Goal: Navigation & Orientation: Find specific page/section

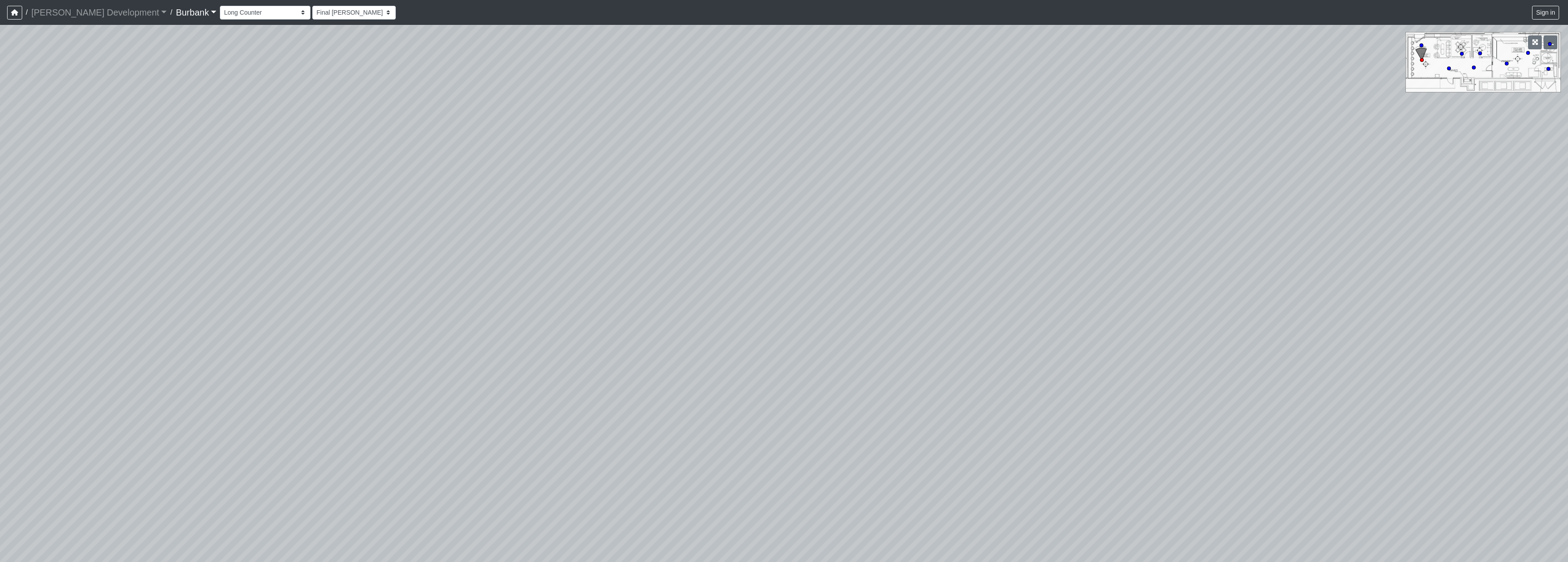
select select "jj98UPrBCWxk21fHZNQxZ6"
drag, startPoint x: 525, startPoint y: 261, endPoint x: 565, endPoint y: 211, distance: 64.0
click at [565, 211] on div "Loading... Pivot Door Loading... Entry" at bounding box center [784, 293] width 1568 height 537
drag, startPoint x: 801, startPoint y: 231, endPoint x: 966, endPoint y: 220, distance: 165.4
click at [966, 220] on div "Loading... Pivot Door Loading... Entry" at bounding box center [784, 293] width 1568 height 537
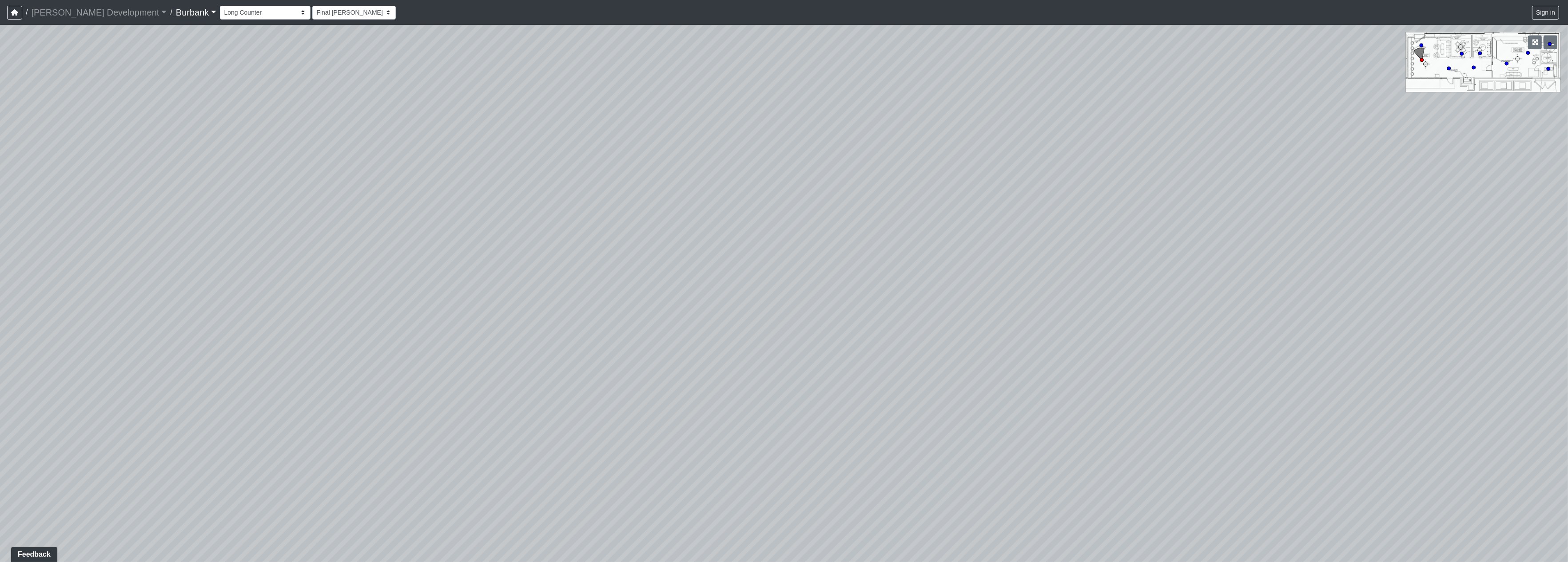
drag, startPoint x: 592, startPoint y: 223, endPoint x: 615, endPoint y: 173, distance: 55.0
click at [615, 173] on div "Loading... Pivot Door Loading... Entry" at bounding box center [784, 293] width 1568 height 537
drag, startPoint x: 845, startPoint y: 335, endPoint x: 516, endPoint y: 114, distance: 396.3
click at [534, 106] on div "Loading... Pivot Door Loading... Entry" at bounding box center [784, 293] width 1568 height 537
drag, startPoint x: 465, startPoint y: 199, endPoint x: 767, endPoint y: 276, distance: 311.7
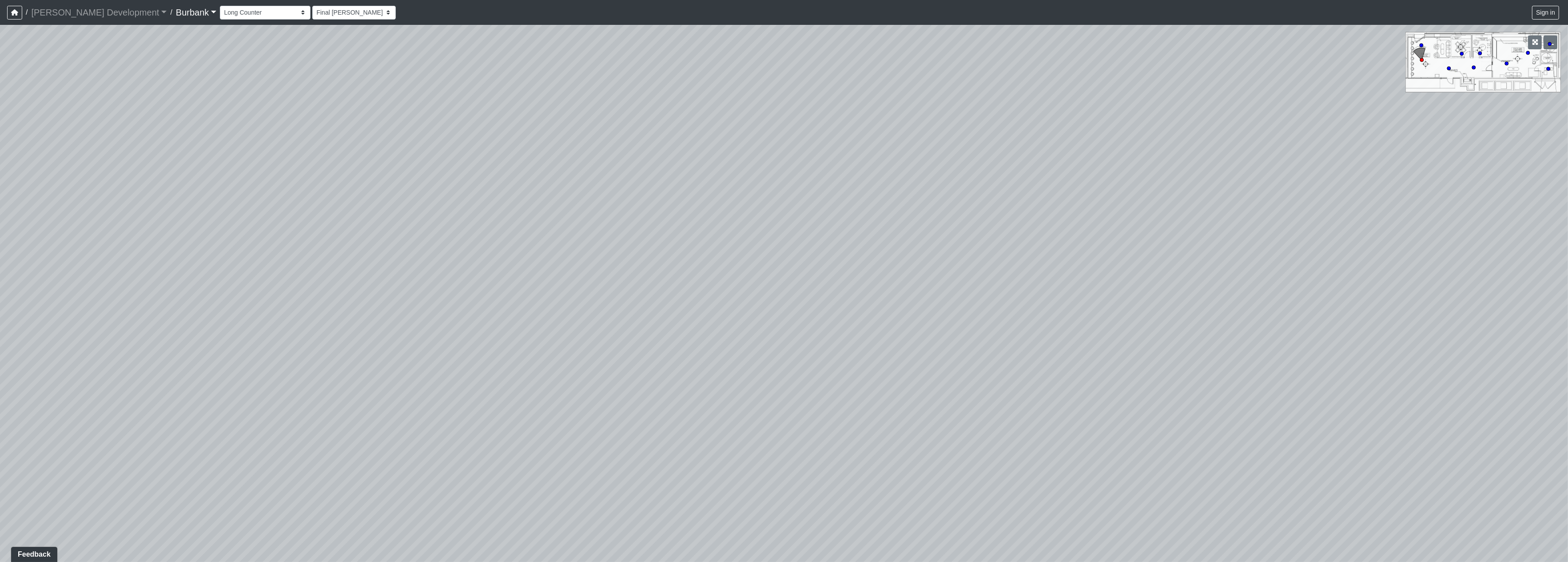
click at [775, 328] on div "Loading... Pivot Door Loading... Entry" at bounding box center [784, 293] width 1568 height 537
drag, startPoint x: 922, startPoint y: 323, endPoint x: 498, endPoint y: 4, distance: 530.6
click at [726, 220] on div "Loading... Pivot Door Loading... Entry" at bounding box center [784, 293] width 1568 height 537
drag, startPoint x: 1256, startPoint y: 240, endPoint x: 1246, endPoint y: 133, distance: 107.5
click at [1246, 133] on div "Loading... Pivot Door Loading... Entry" at bounding box center [784, 293] width 1568 height 537
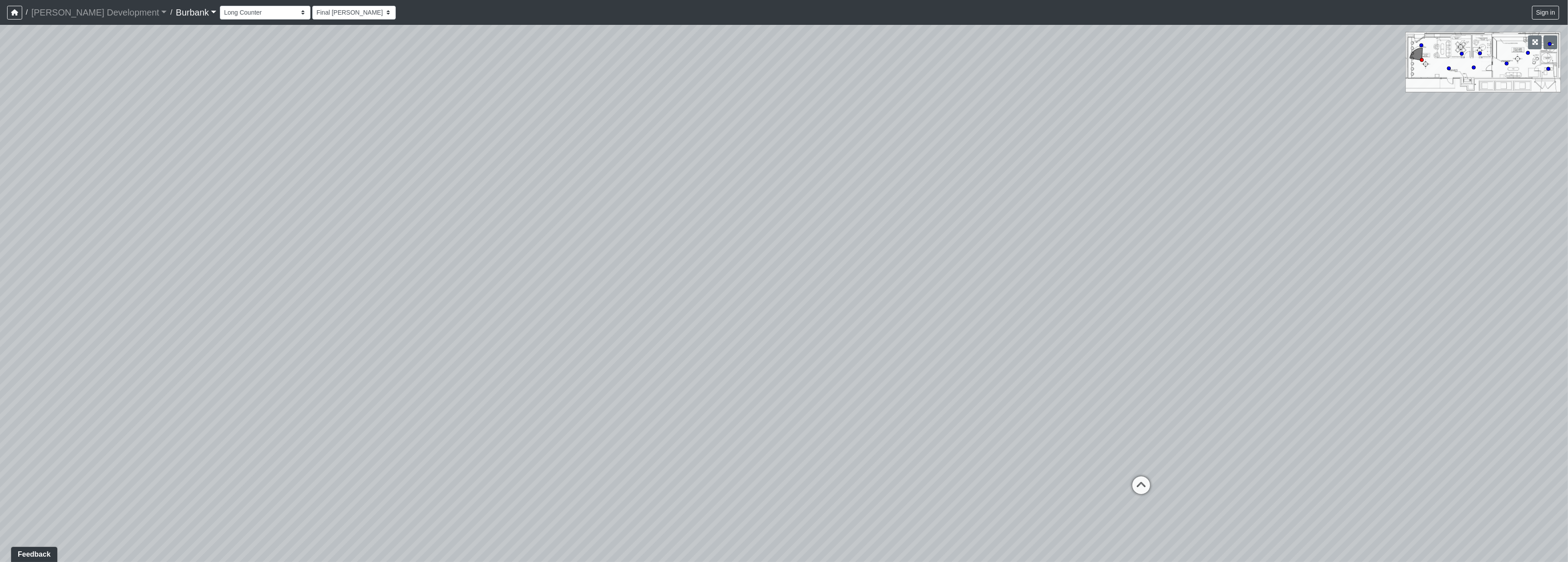
drag, startPoint x: 672, startPoint y: 240, endPoint x: 1149, endPoint y: 281, distance: 478.8
click at [1157, 264] on div "Loading... Pivot Door Loading... Entry" at bounding box center [784, 293] width 1568 height 537
drag, startPoint x: 912, startPoint y: 293, endPoint x: 1170, endPoint y: 315, distance: 258.9
click at [1205, 309] on div "Loading... Pivot Door Loading... Entry" at bounding box center [784, 293] width 1568 height 537
drag, startPoint x: 482, startPoint y: 287, endPoint x: 280, endPoint y: 121, distance: 261.5
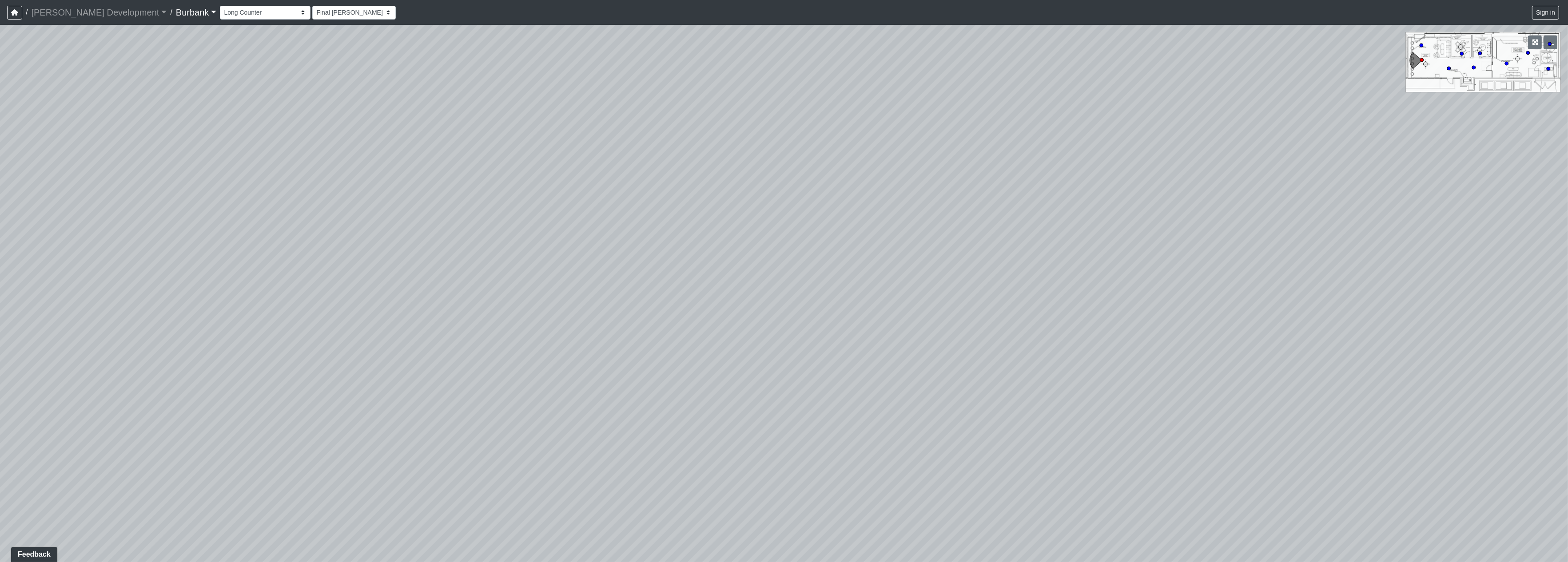
click at [379, 192] on div "Loading... Pivot Door Loading... Entry" at bounding box center [784, 293] width 1568 height 537
drag, startPoint x: 768, startPoint y: 182, endPoint x: 801, endPoint y: 409, distance: 229.4
click at [801, 409] on div "Loading... Pivot Door Loading... Entry" at bounding box center [784, 293] width 1568 height 537
drag, startPoint x: 830, startPoint y: 261, endPoint x: 854, endPoint y: 423, distance: 163.8
click at [854, 423] on div "Loading... Pivot Door Loading... Entry" at bounding box center [784, 293] width 1568 height 537
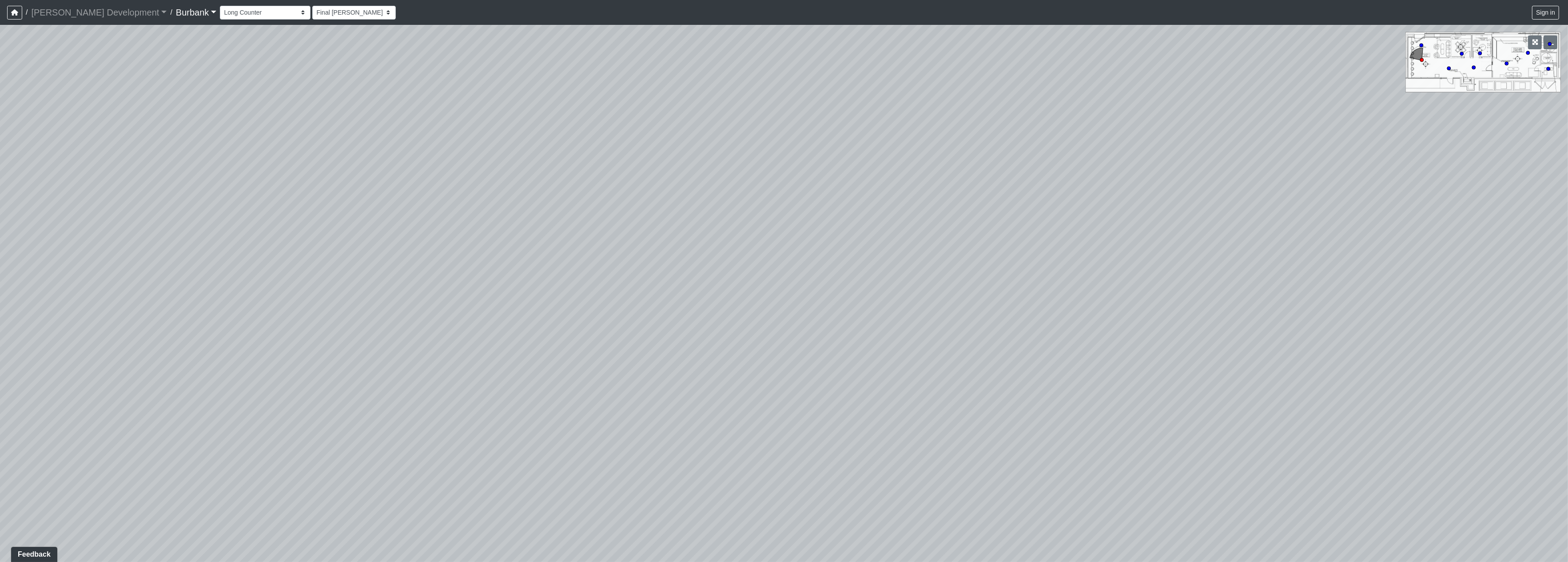
drag, startPoint x: 1054, startPoint y: 201, endPoint x: 1299, endPoint y: 176, distance: 246.3
click at [903, 250] on div "Loading... Pivot Door Loading... Entry" at bounding box center [784, 293] width 1568 height 537
drag, startPoint x: 1265, startPoint y: 295, endPoint x: 431, endPoint y: 268, distance: 834.4
click at [431, 268] on div "Loading... Pivot Door Loading... Entry" at bounding box center [784, 293] width 1568 height 537
drag, startPoint x: 1116, startPoint y: 321, endPoint x: 461, endPoint y: 261, distance: 657.7
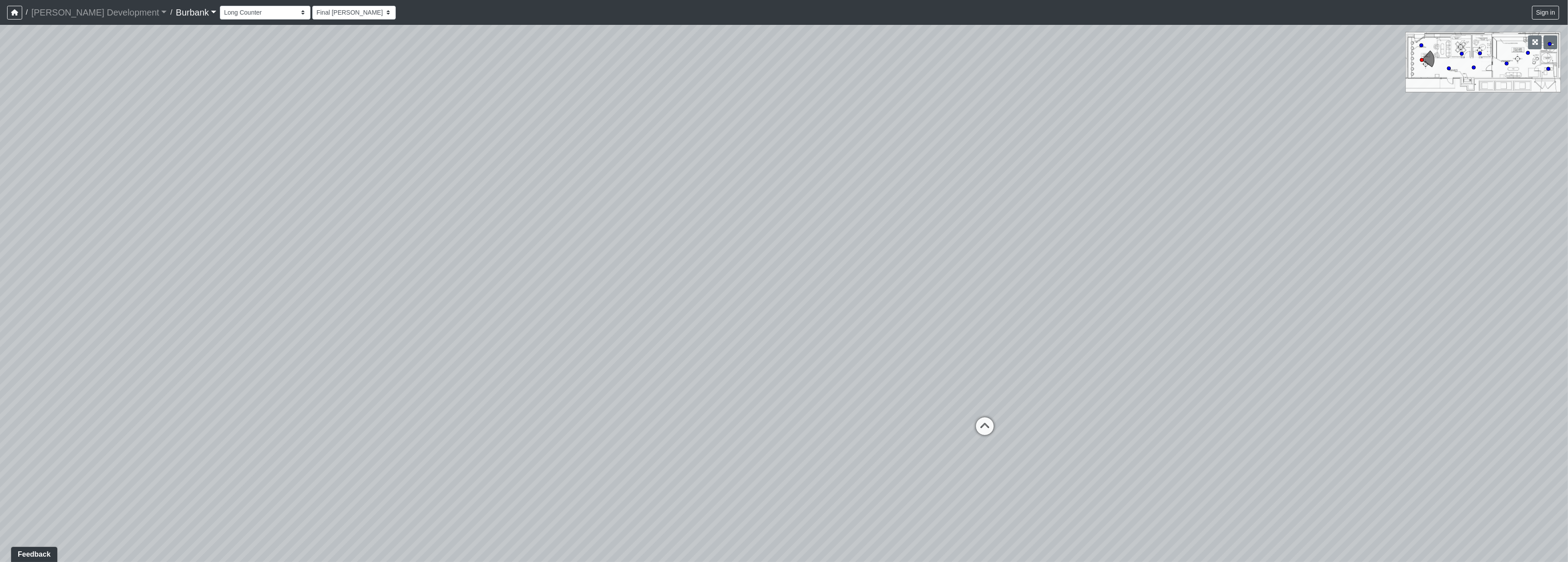
click at [384, 292] on div "Loading... Pivot Door Loading... Entry" at bounding box center [784, 293] width 1568 height 537
drag, startPoint x: 1053, startPoint y: 250, endPoint x: 781, endPoint y: 258, distance: 272.1
click at [768, 267] on div "Loading... Pivot Door Loading... Entry" at bounding box center [784, 293] width 1568 height 537
drag, startPoint x: 818, startPoint y: 251, endPoint x: 1273, endPoint y: 310, distance: 458.8
click at [1274, 310] on div "Loading... Pivot Door Loading... Entry" at bounding box center [784, 293] width 1568 height 537
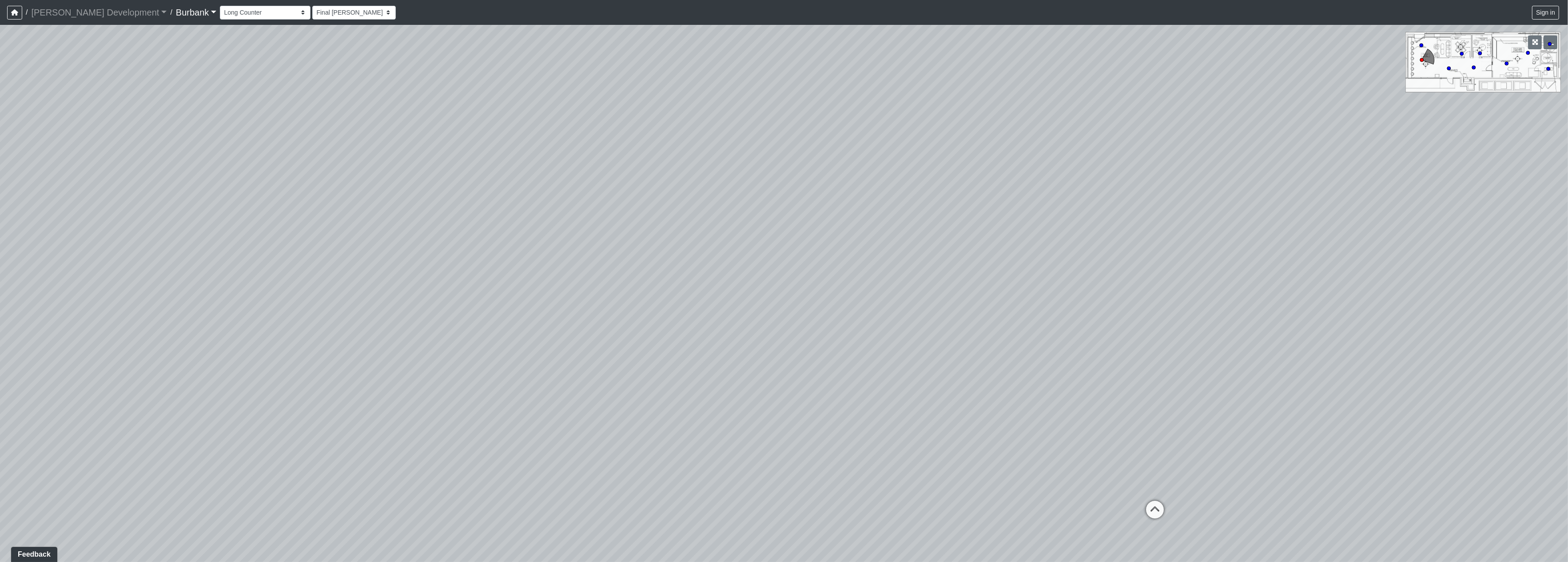
drag, startPoint x: 794, startPoint y: 176, endPoint x: 1501, endPoint y: 296, distance: 717.1
click at [1501, 296] on div "Loading... Pivot Door Loading... Entry" at bounding box center [784, 293] width 1568 height 537
drag, startPoint x: 960, startPoint y: 282, endPoint x: 1261, endPoint y: 224, distance: 306.5
click at [1261, 224] on div "Loading... Pivot Door Loading... Entry" at bounding box center [784, 293] width 1568 height 537
drag, startPoint x: 911, startPoint y: 318, endPoint x: 905, endPoint y: 253, distance: 65.3
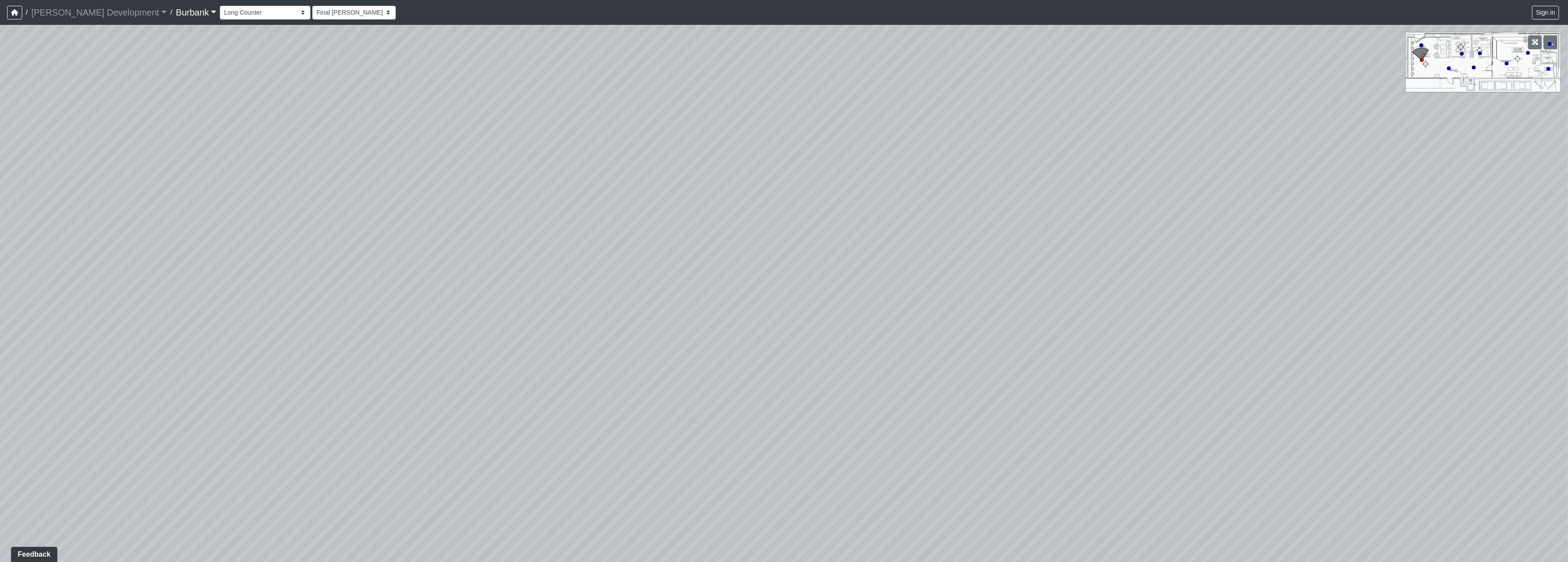
click at [905, 253] on div "Loading... Pivot Door Loading... Entry" at bounding box center [784, 293] width 1568 height 537
drag, startPoint x: 848, startPoint y: 199, endPoint x: 1056, endPoint y: 212, distance: 208.4
click at [1056, 212] on div "Loading... Pivot Door Loading... Entry" at bounding box center [784, 293] width 1568 height 537
drag, startPoint x: 742, startPoint y: 223, endPoint x: 1135, endPoint y: 178, distance: 395.6
click at [1135, 178] on div "Loading... Pivot Door Loading... Entry" at bounding box center [784, 293] width 1568 height 537
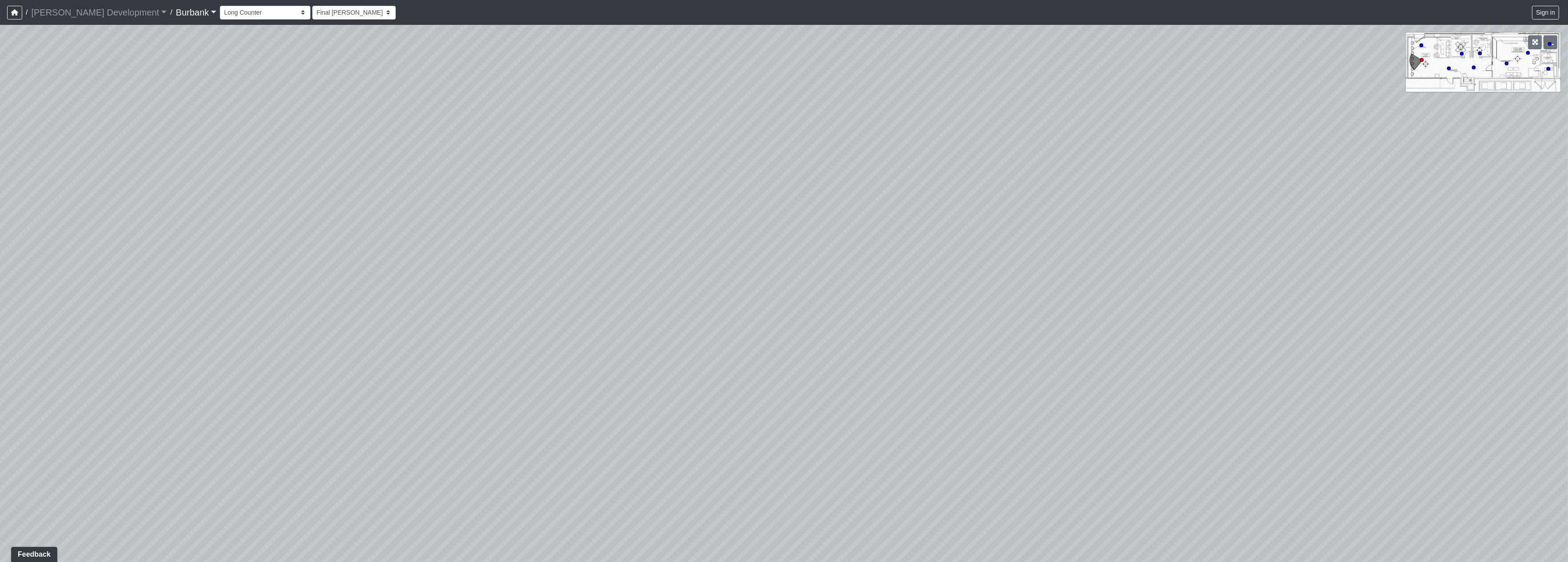
drag, startPoint x: 705, startPoint y: 179, endPoint x: 905, endPoint y: 315, distance: 241.9
click at [1232, 236] on div "Loading... Pivot Door Loading... Entry" at bounding box center [784, 293] width 1568 height 537
drag, startPoint x: 840, startPoint y: 320, endPoint x: 960, endPoint y: 187, distance: 179.1
click at [960, 187] on div "Loading... Pivot Door Loading... Entry" at bounding box center [784, 293] width 1568 height 537
drag, startPoint x: 866, startPoint y: 292, endPoint x: 942, endPoint y: 329, distance: 84.5
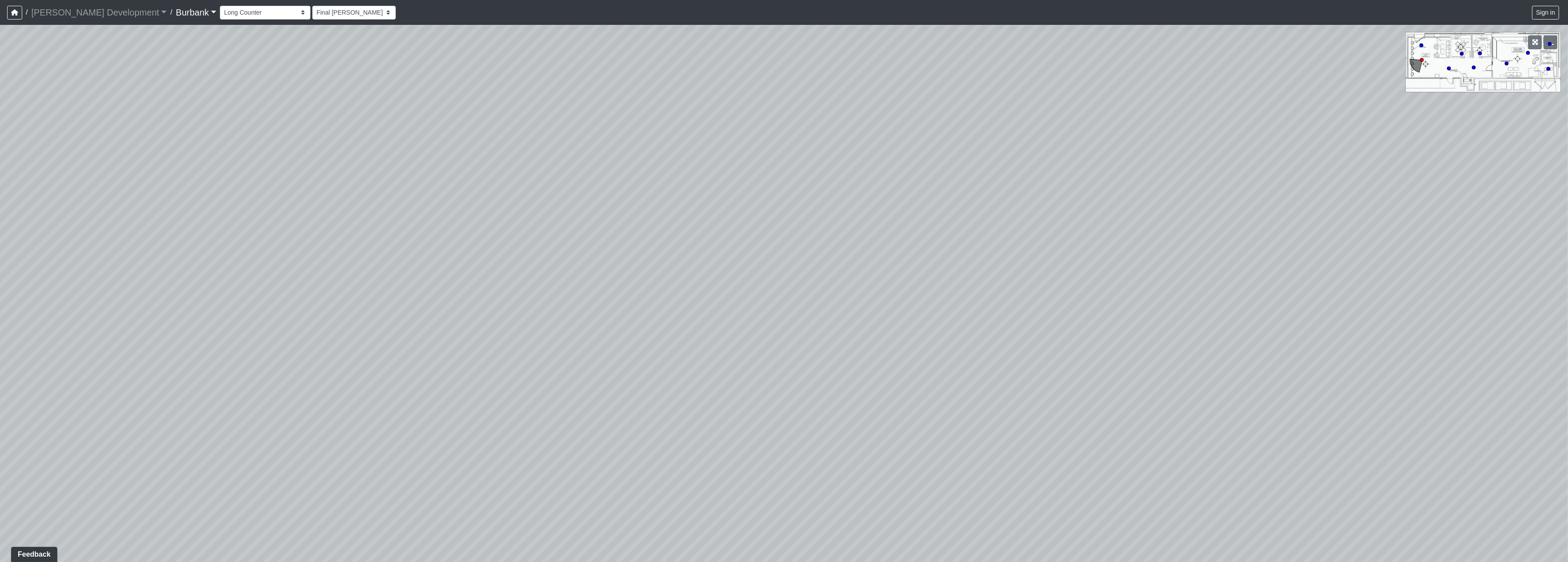
click at [967, 342] on div "Loading... Pivot Door Loading... Entry" at bounding box center [784, 293] width 1568 height 537
drag, startPoint x: 360, startPoint y: 86, endPoint x: 361, endPoint y: 111, distance: 25.0
click at [208, 48] on div "Loading... Pivot Door Loading... Entry" at bounding box center [784, 293] width 1568 height 537
drag, startPoint x: 1210, startPoint y: 320, endPoint x: 919, endPoint y: 279, distance: 293.9
click at [600, 292] on div "Loading... Pivot Door Loading... Entry" at bounding box center [784, 293] width 1568 height 537
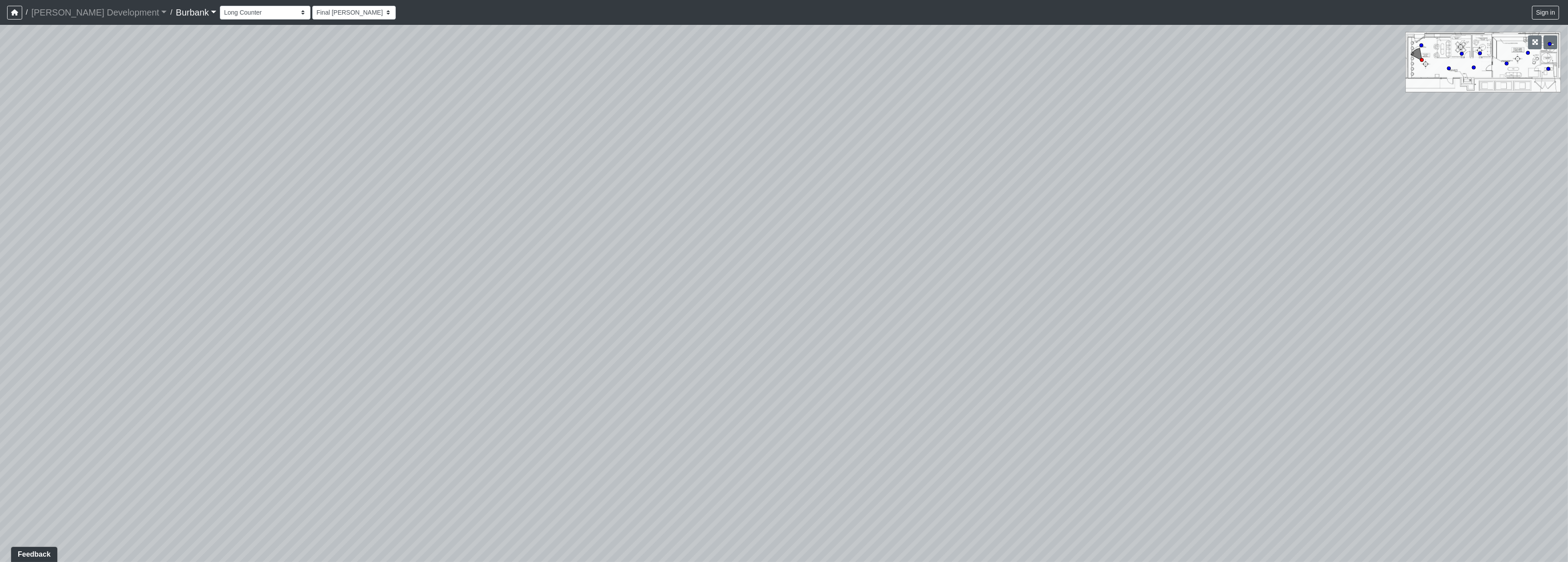
drag, startPoint x: 1277, startPoint y: 279, endPoint x: 667, endPoint y: 322, distance: 611.5
click at [669, 343] on div "Loading... Pivot Door Loading... Entry" at bounding box center [784, 293] width 1568 height 537
drag, startPoint x: 961, startPoint y: 331, endPoint x: 929, endPoint y: 288, distance: 53.6
click at [1001, 340] on div "Loading... Pivot Door Loading... Entry" at bounding box center [784, 293] width 1568 height 537
drag, startPoint x: 886, startPoint y: 211, endPoint x: 485, endPoint y: 223, distance: 401.2
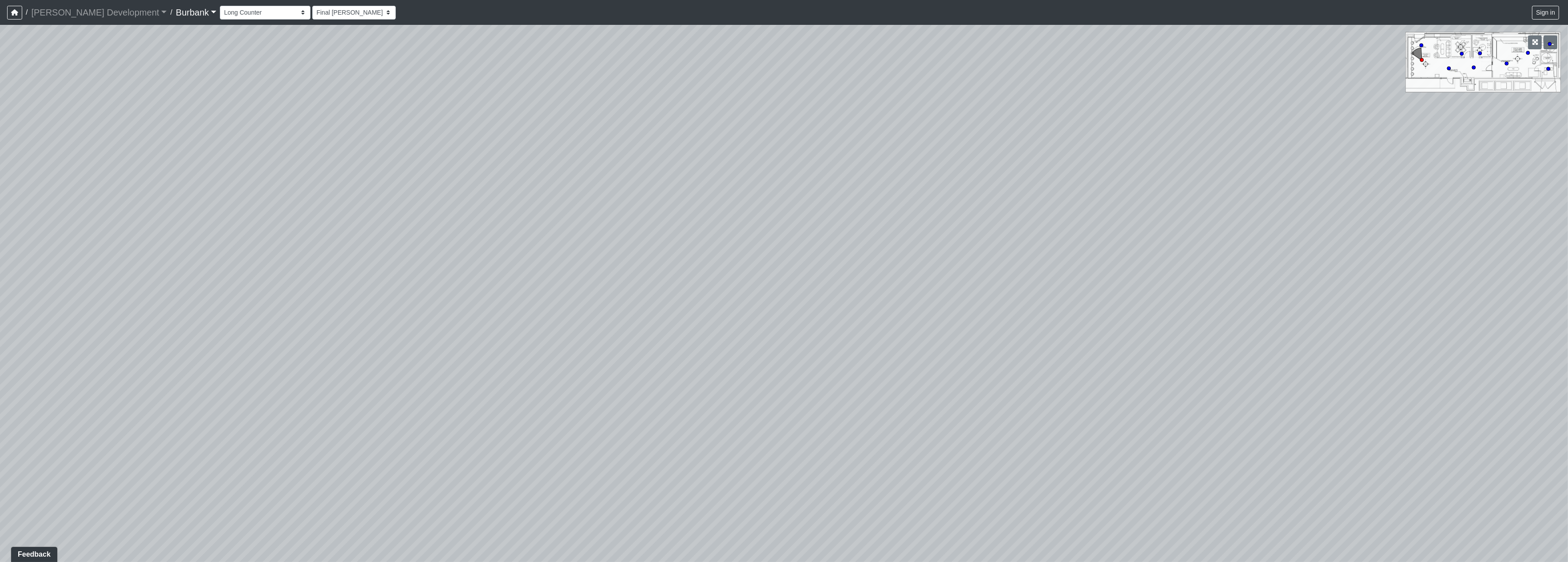
click at [485, 223] on div "Loading... Pivot Door Loading... Entry" at bounding box center [784, 293] width 1568 height 537
drag, startPoint x: 1193, startPoint y: 213, endPoint x: 1483, endPoint y: 252, distance: 292.6
click at [1483, 252] on div "Loading... Pivot Door Loading... Entry" at bounding box center [784, 293] width 1568 height 537
drag, startPoint x: 1123, startPoint y: 227, endPoint x: 1394, endPoint y: 189, distance: 273.7
click at [1394, 189] on div "Loading... Pivot Door Loading... Entry" at bounding box center [784, 293] width 1568 height 537
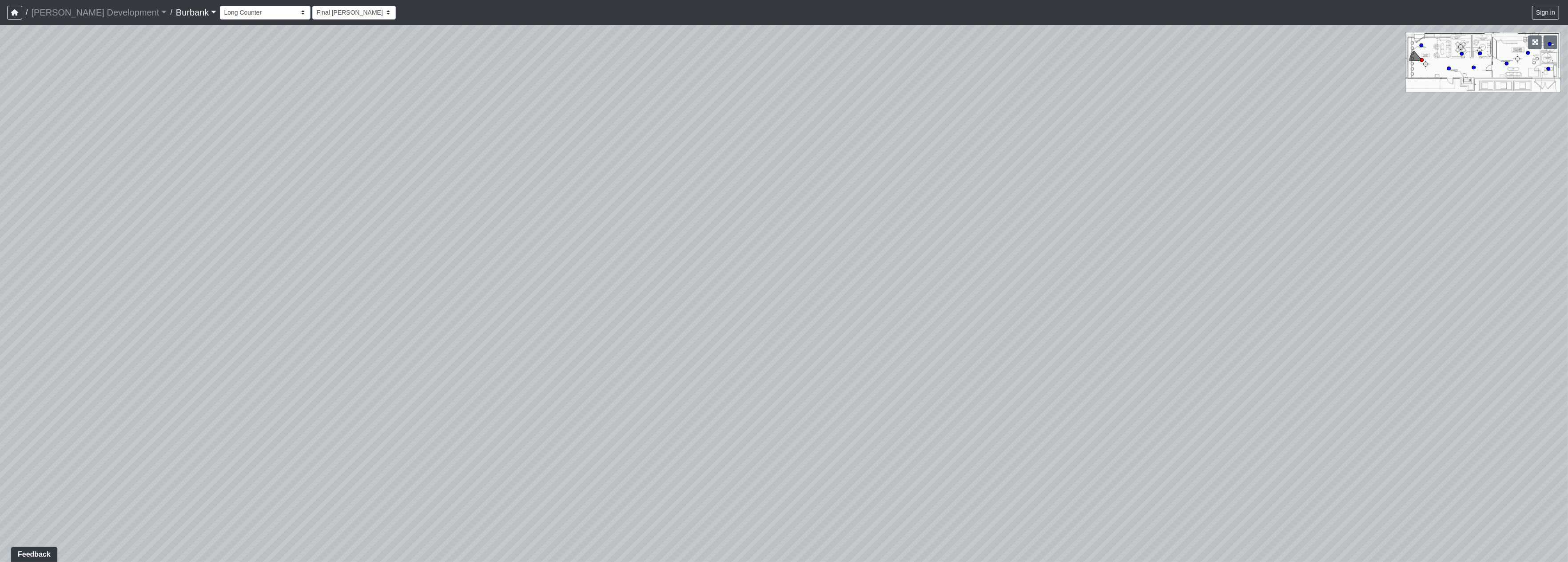
drag, startPoint x: 1149, startPoint y: 198, endPoint x: 1457, endPoint y: 170, distance: 309.3
click at [1308, 168] on div "Loading... Pivot Door Loading... Entry" at bounding box center [784, 293] width 1568 height 537
drag, startPoint x: 1134, startPoint y: 199, endPoint x: 983, endPoint y: 404, distance: 254.6
click at [992, 406] on div "Loading... Pivot Door Loading... Entry" at bounding box center [784, 293] width 1568 height 537
drag, startPoint x: 1001, startPoint y: 88, endPoint x: 1074, endPoint y: 432, distance: 351.7
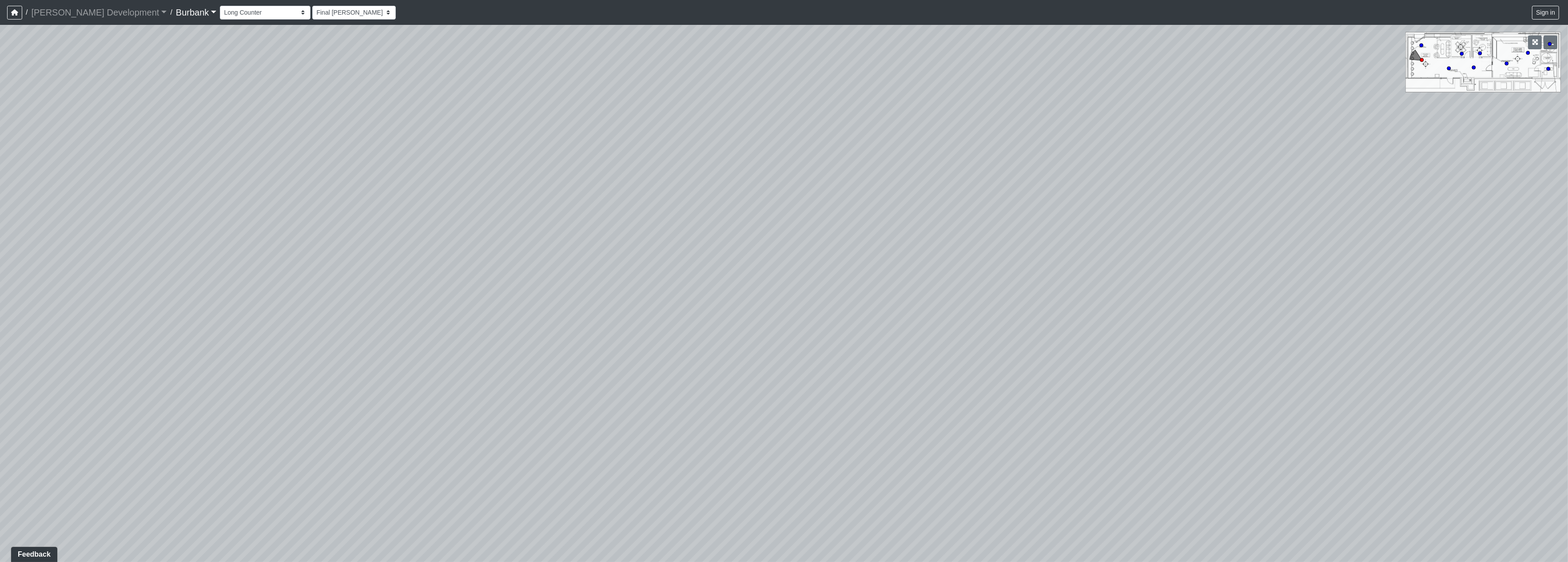
click at [1074, 432] on div "Loading... Pivot Door Loading... Entry" at bounding box center [784, 293] width 1568 height 537
drag, startPoint x: 1168, startPoint y: 359, endPoint x: 1177, endPoint y: 393, distance: 35.2
click at [1171, 406] on div "Loading... Pivot Door Loading... Entry" at bounding box center [784, 293] width 1568 height 537
drag, startPoint x: 1406, startPoint y: 295, endPoint x: 752, endPoint y: 152, distance: 669.5
click at [583, 159] on div "Loading... Pivot Door Loading... Entry" at bounding box center [784, 293] width 1568 height 537
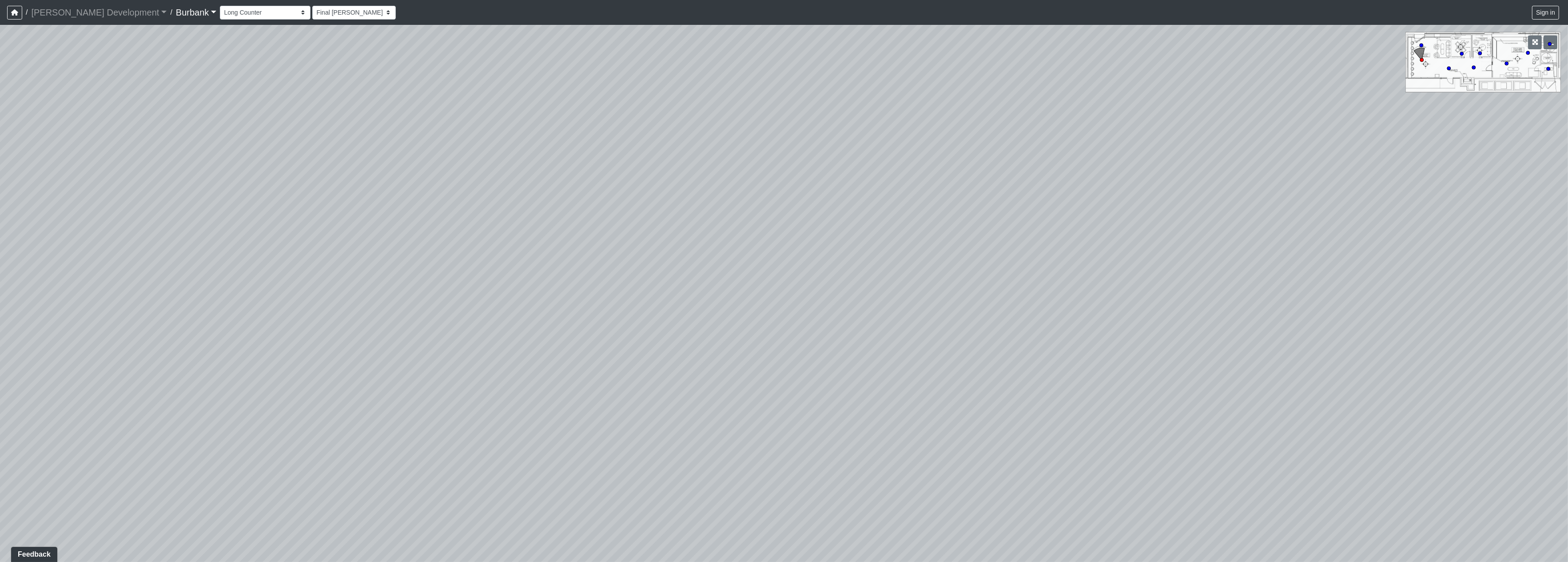
drag, startPoint x: 1460, startPoint y: 235, endPoint x: 1129, endPoint y: 187, distance: 334.5
click at [1060, 202] on div "Loading... Pivot Door Loading... Entry" at bounding box center [784, 293] width 1568 height 537
drag, startPoint x: 1212, startPoint y: 301, endPoint x: 1097, endPoint y: 108, distance: 224.7
click at [998, 0] on html "/ [PERSON_NAME] Development [PERSON_NAME] Development Loading... / Burbank Burb…" at bounding box center [784, 281] width 1568 height 562
drag, startPoint x: 874, startPoint y: 146, endPoint x: 886, endPoint y: 145, distance: 12.0
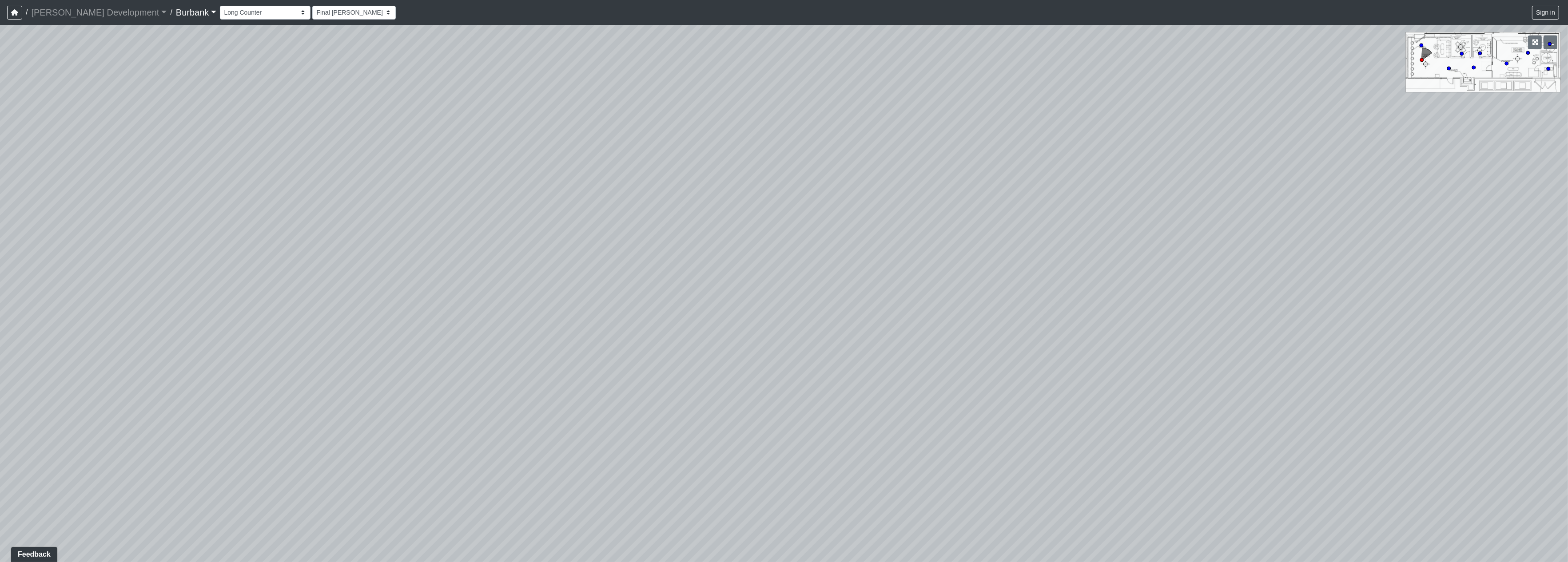
click at [866, 143] on div "Loading... Pivot Door Loading... Entry" at bounding box center [784, 293] width 1568 height 537
drag, startPoint x: 1153, startPoint y: 168, endPoint x: 1029, endPoint y: 101, distance: 140.9
click at [1029, 101] on div "Loading... Pivot Door Loading... Entry" at bounding box center [784, 293] width 1568 height 537
